Goal: Transaction & Acquisition: Book appointment/travel/reservation

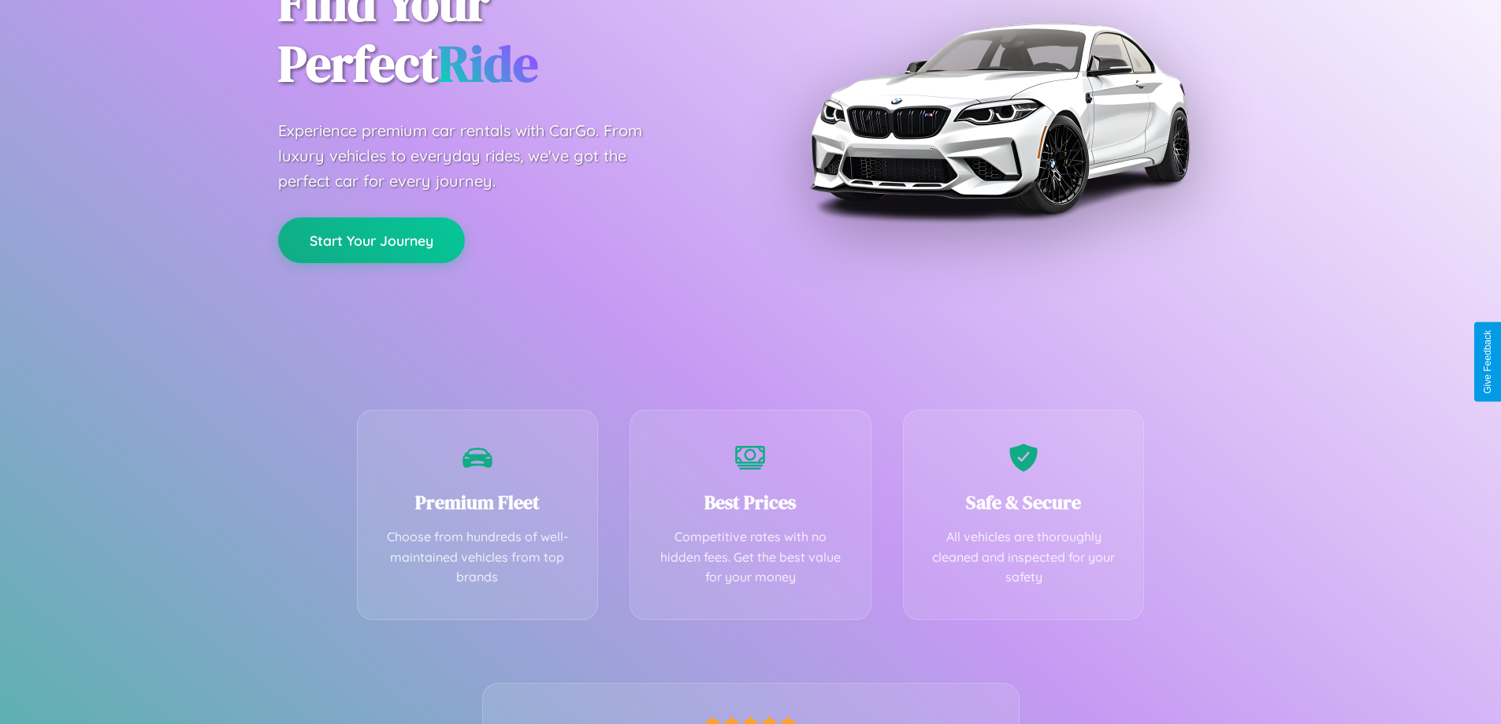
scroll to position [310, 0]
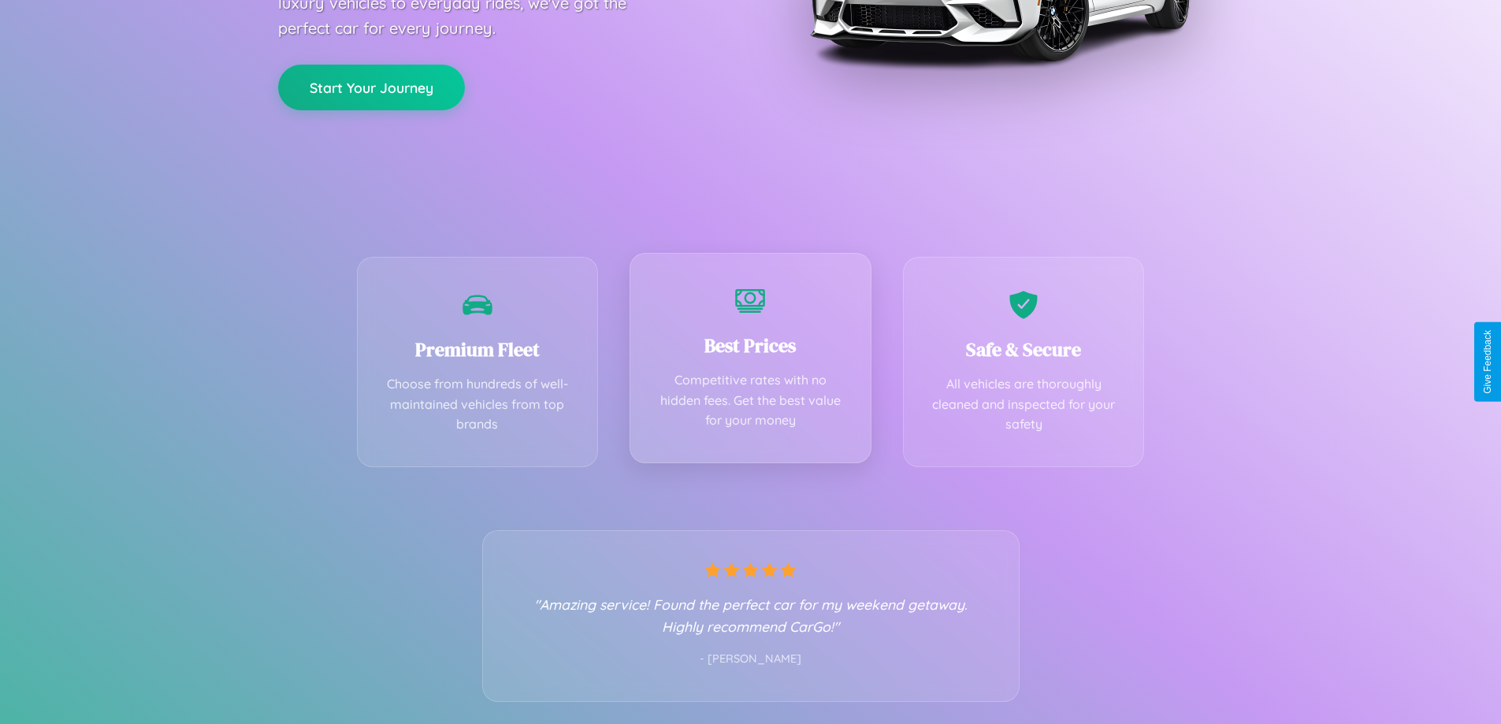
click at [750, 362] on div "Best Prices Competitive rates with no hidden fees. Get the best value for your …" at bounding box center [751, 358] width 242 height 210
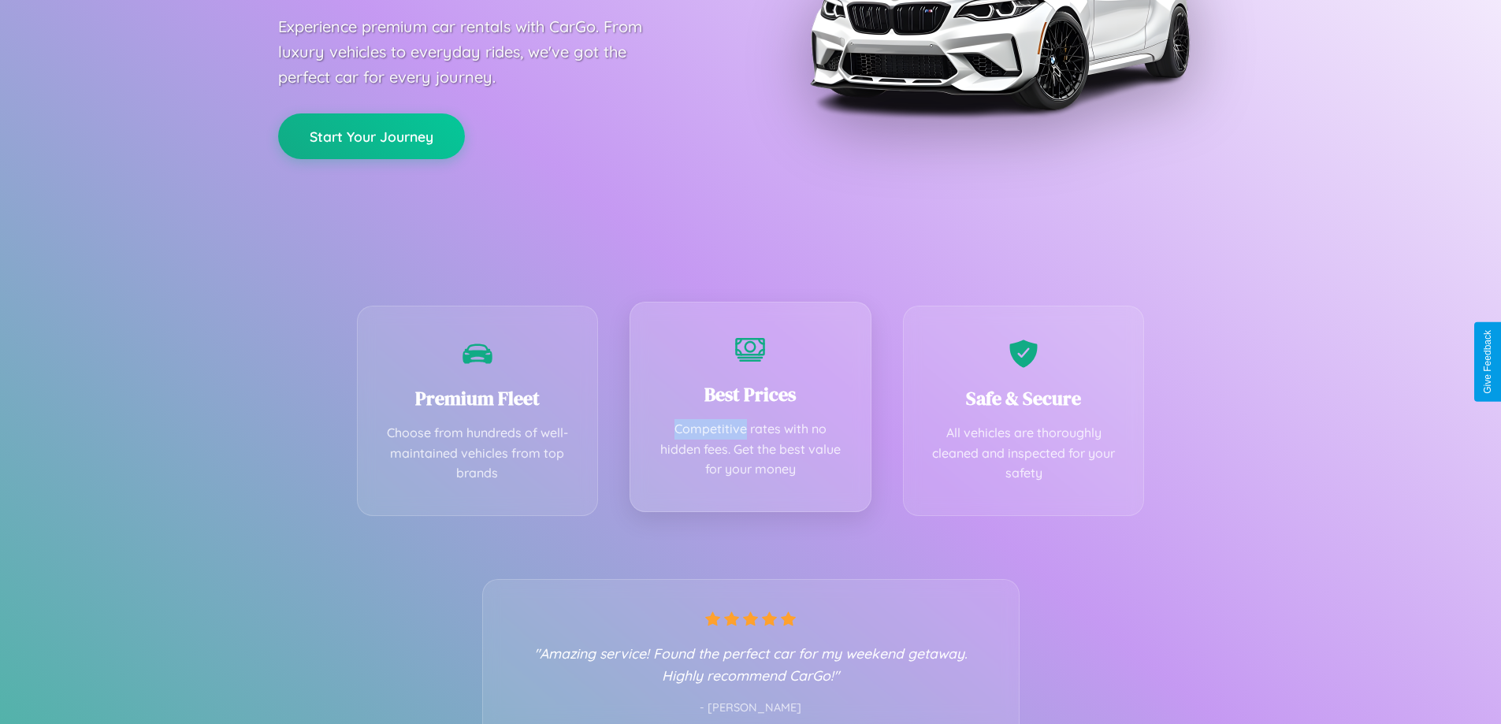
scroll to position [0, 0]
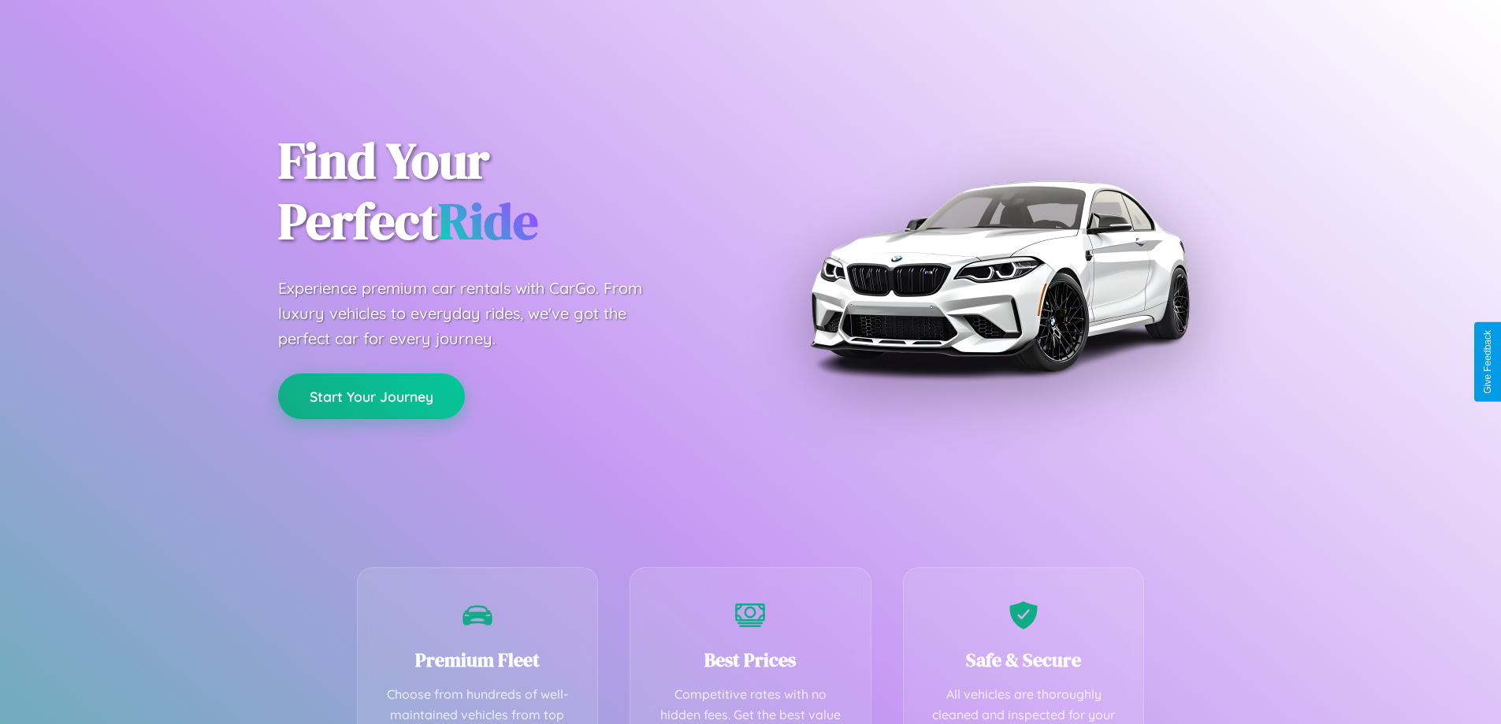
click at [371, 396] on button "Start Your Journey" at bounding box center [371, 397] width 187 height 46
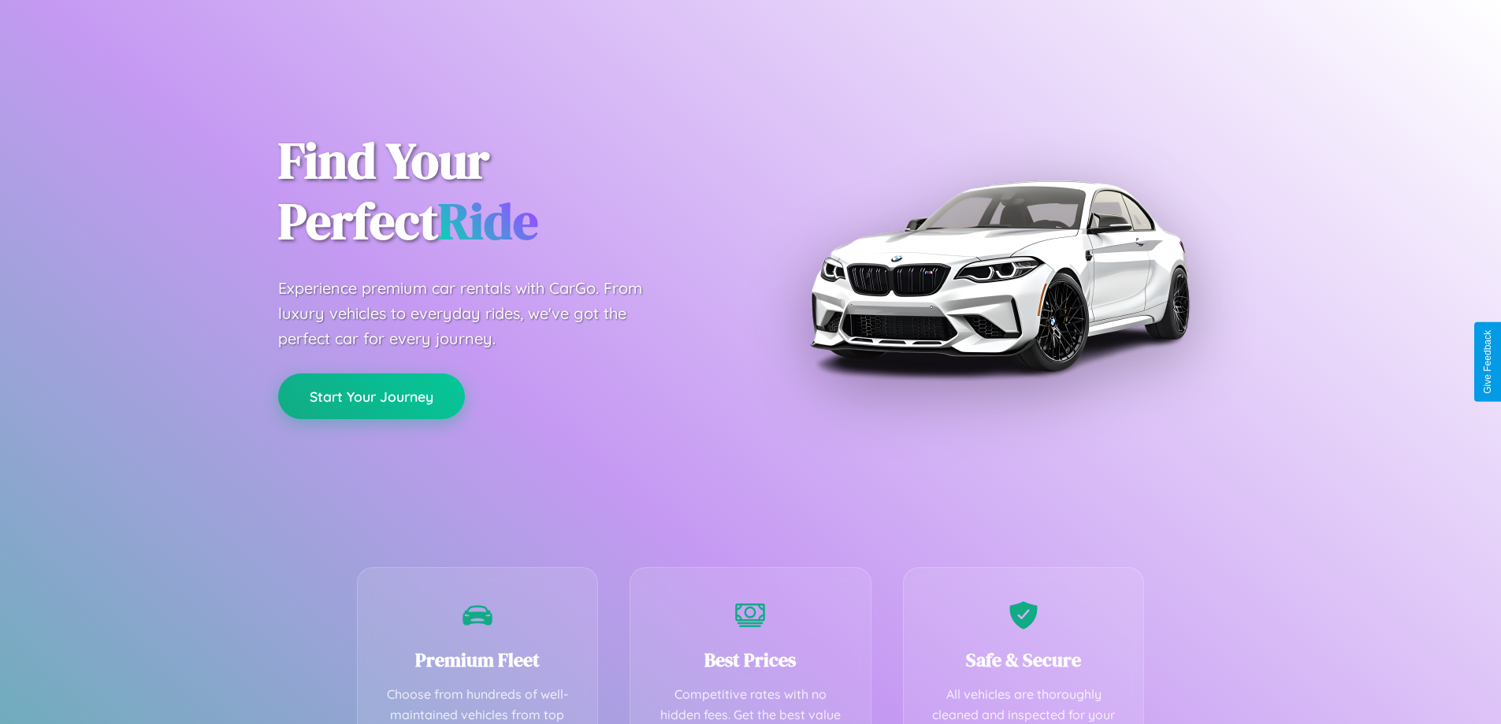
click at [371, 396] on button "Start Your Journey" at bounding box center [371, 397] width 187 height 46
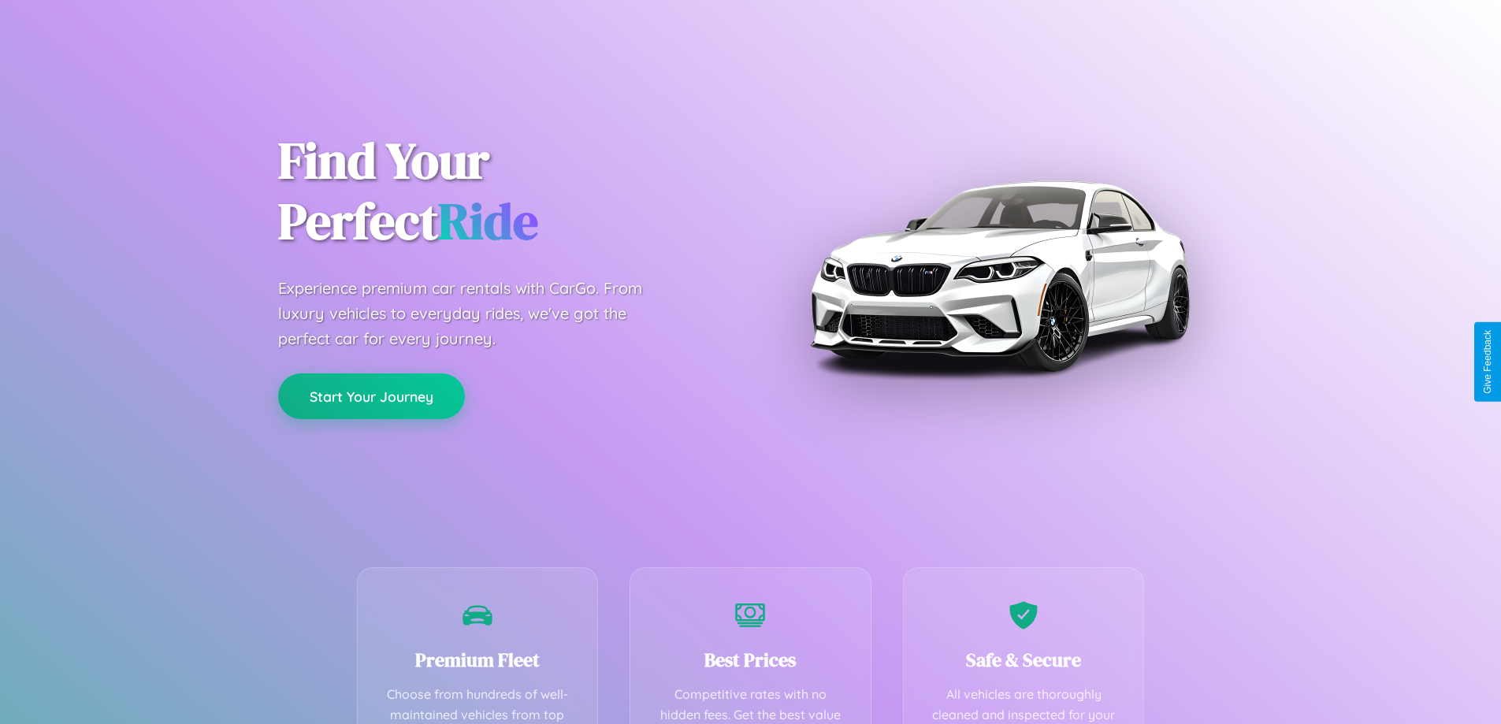
click at [371, 396] on button "Start Your Journey" at bounding box center [371, 397] width 187 height 46
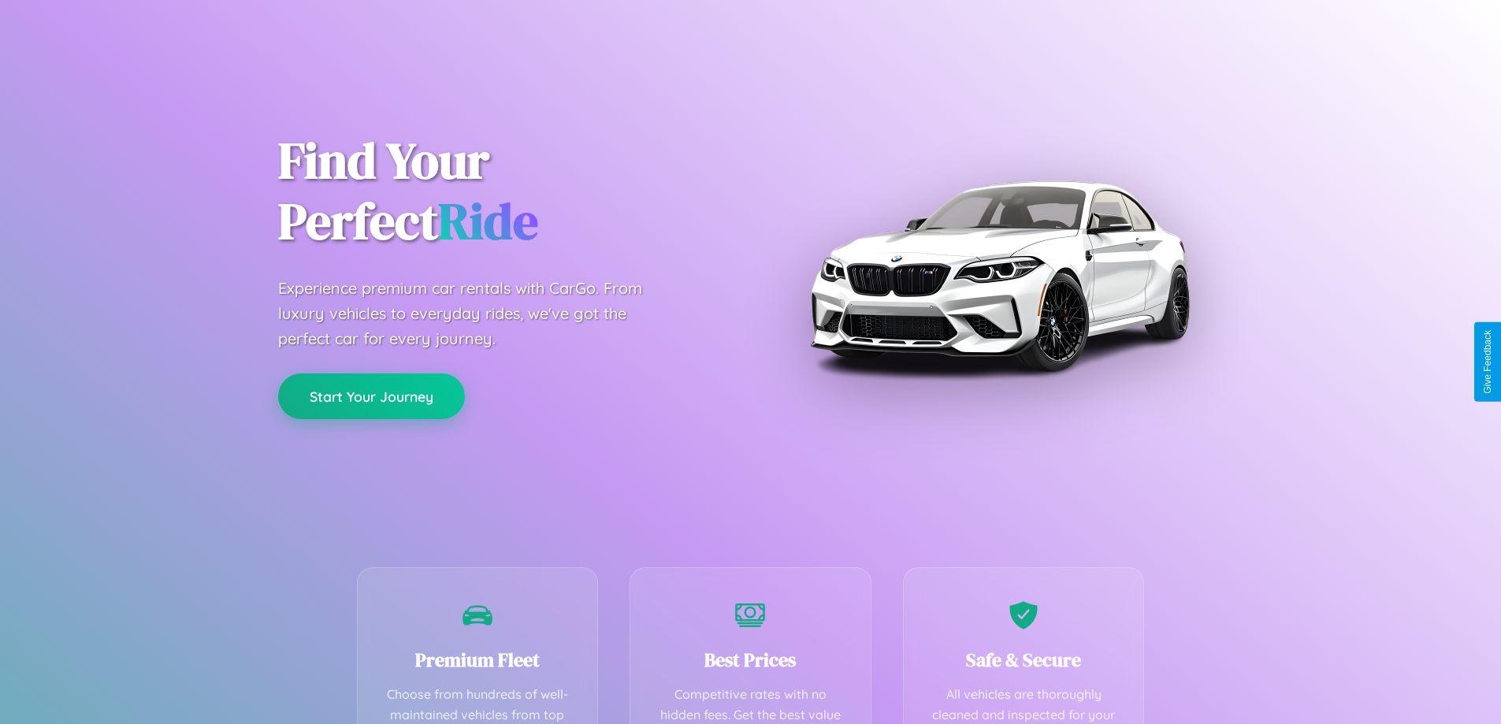
click at [371, 396] on button "Start Your Journey" at bounding box center [371, 397] width 187 height 46
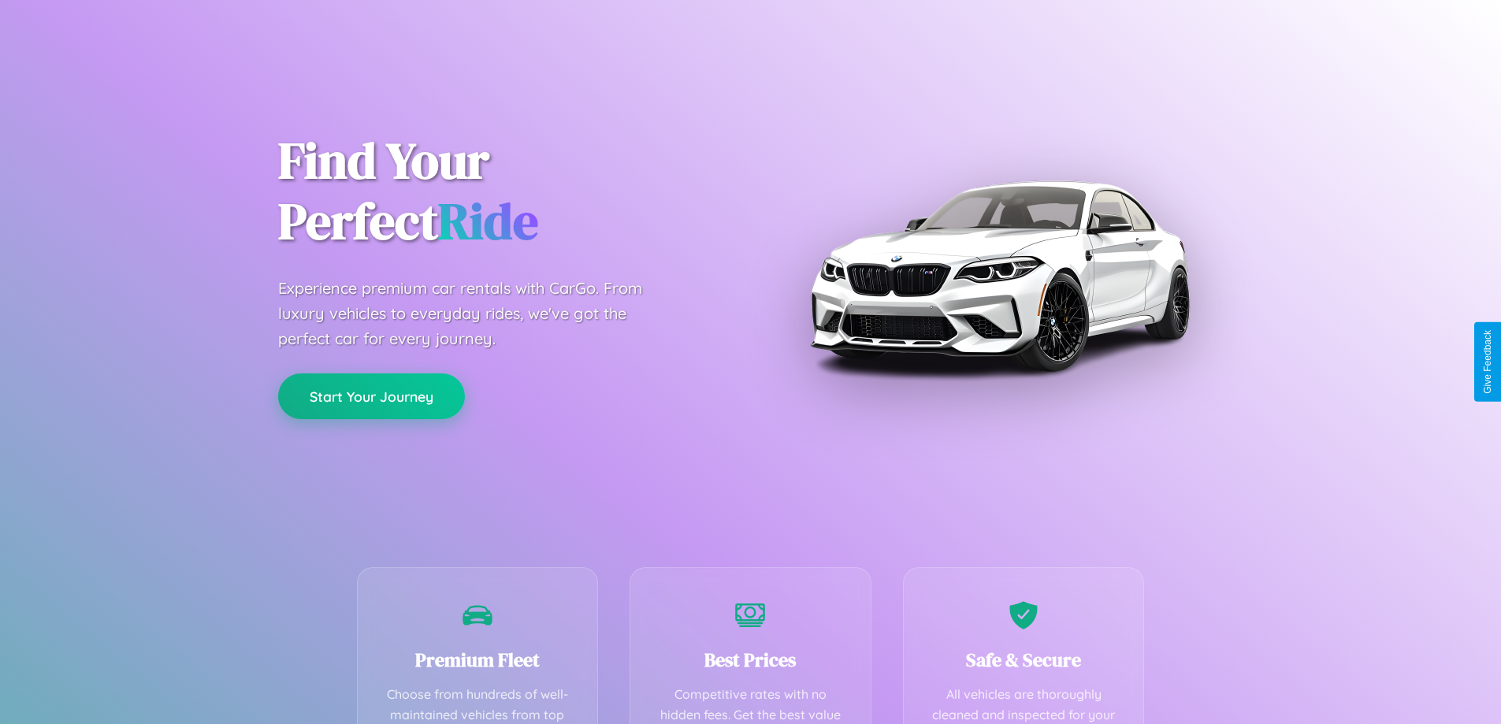
click at [371, 396] on button "Start Your Journey" at bounding box center [371, 397] width 187 height 46
